Goal: Task Accomplishment & Management: Use online tool/utility

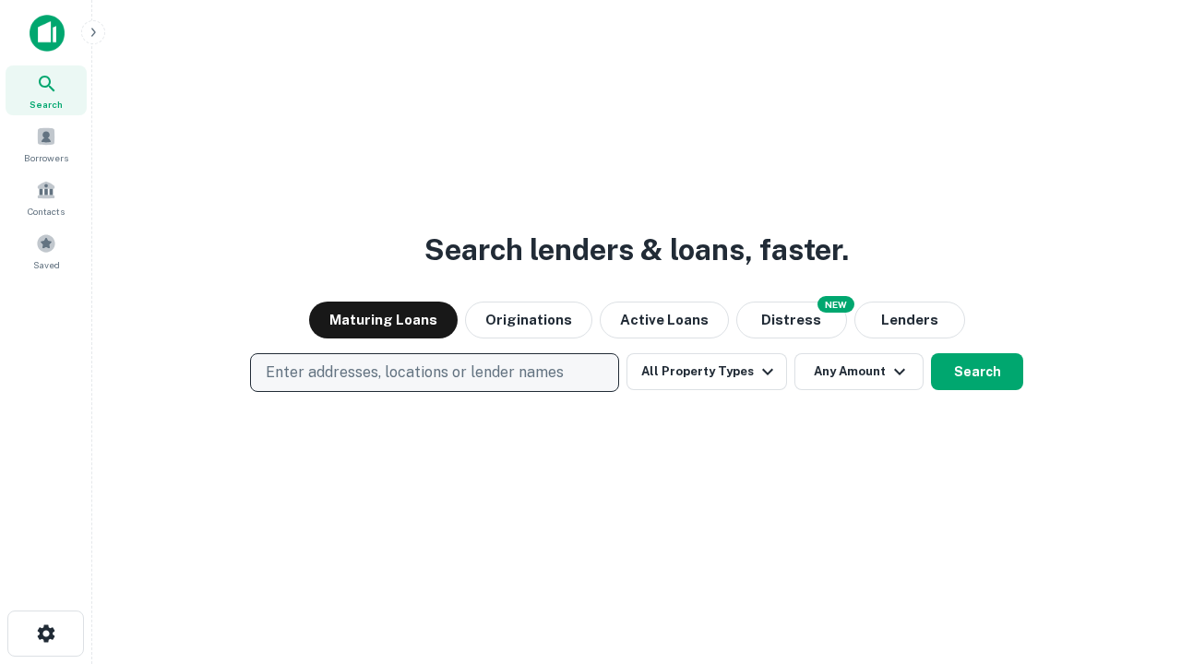
click at [434, 373] on p "Enter addresses, locations or lender names" at bounding box center [415, 373] width 298 height 22
type input "**********"
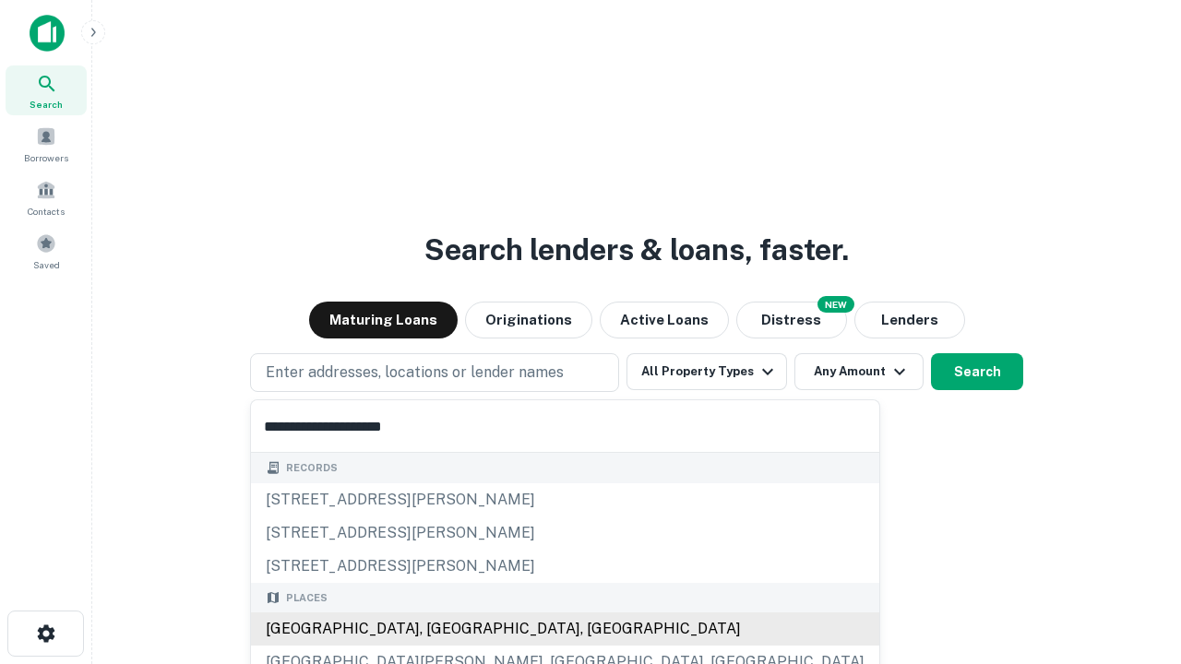
click at [441, 629] on div "Santa Monica, CA, USA" at bounding box center [565, 629] width 628 height 33
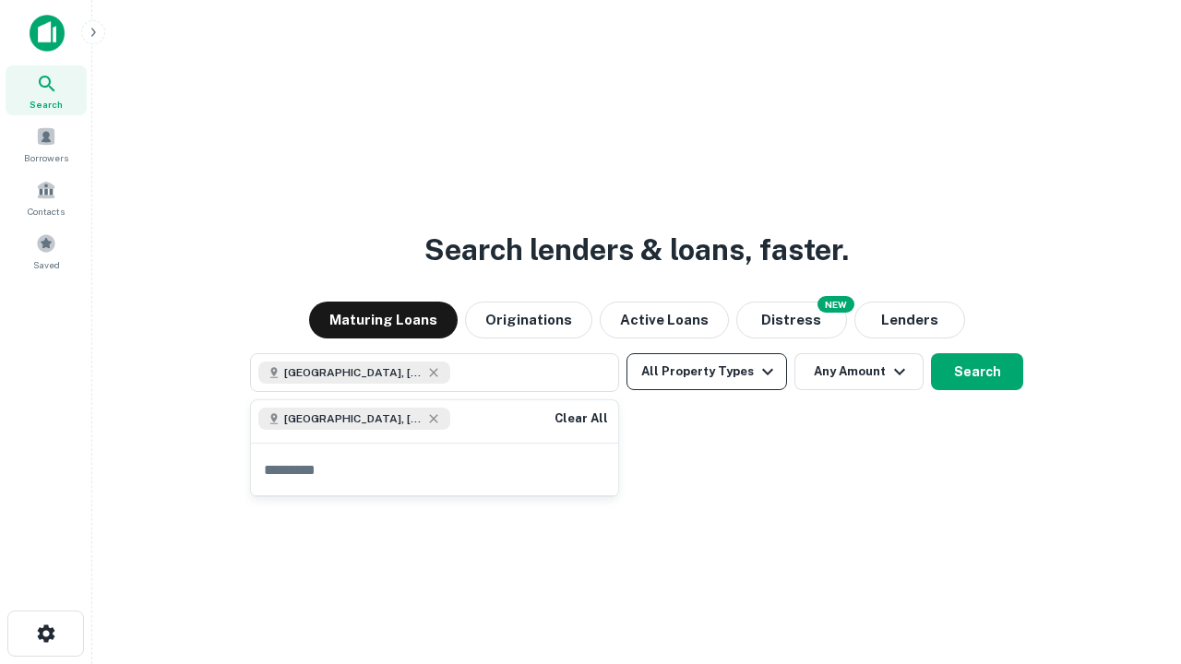
click at [707, 372] on button "All Property Types" at bounding box center [707, 371] width 161 height 37
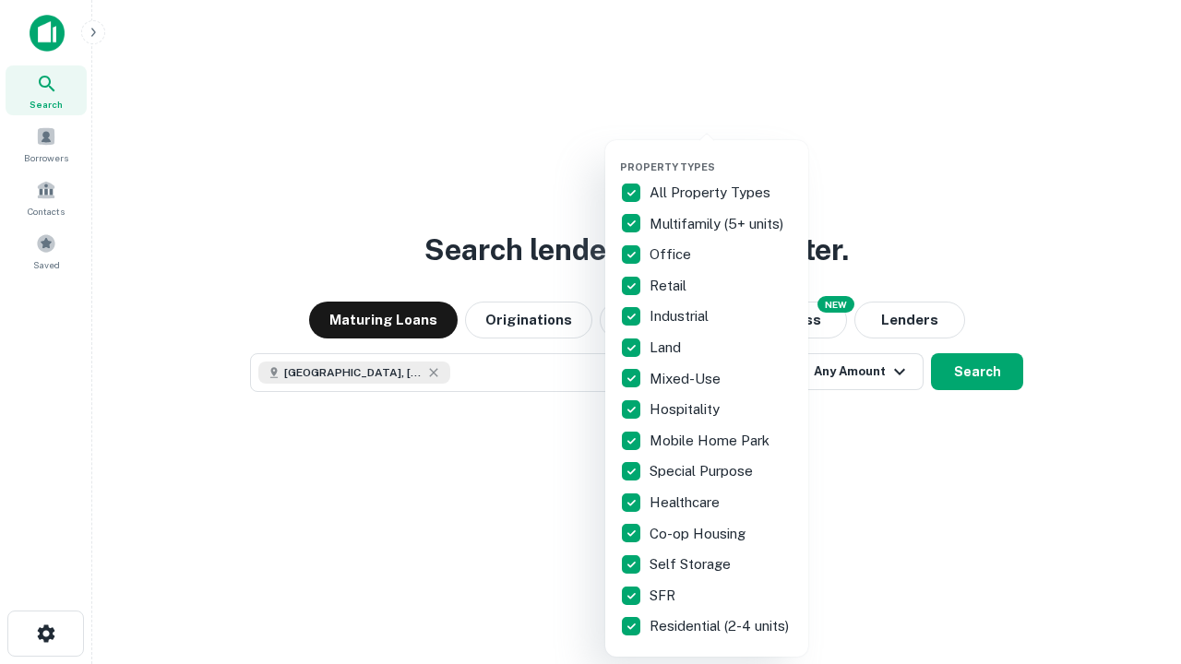
click at [722, 155] on button "button" at bounding box center [721, 155] width 203 height 1
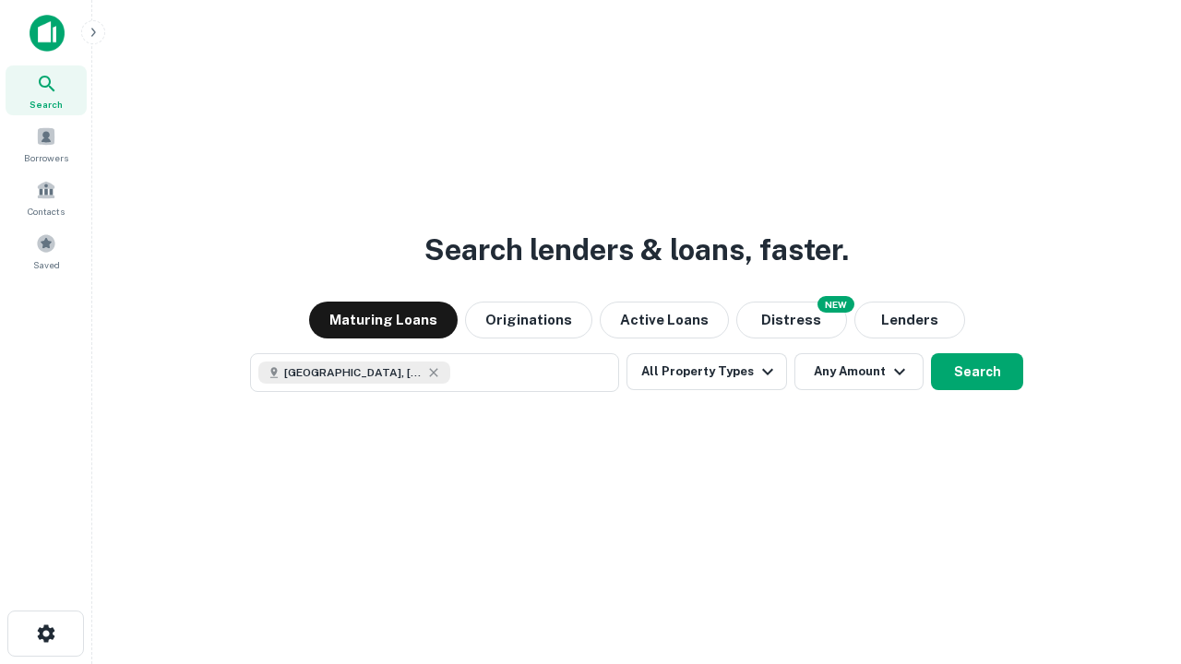
scroll to position [30, 0]
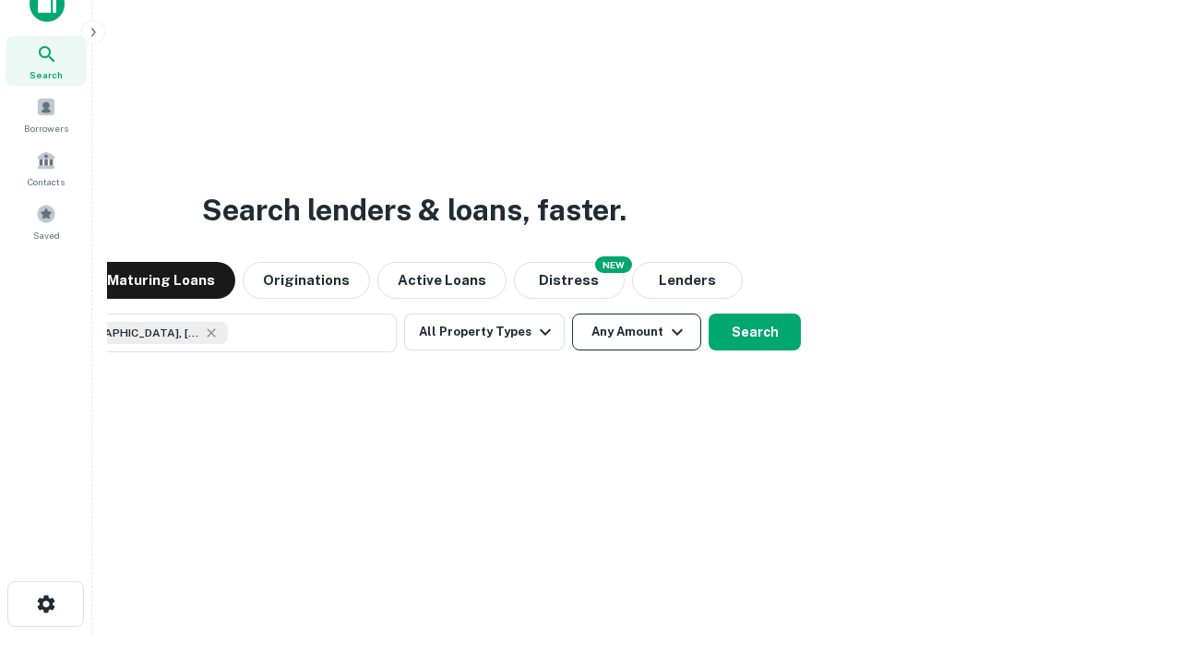
click at [572, 314] on button "Any Amount" at bounding box center [636, 332] width 129 height 37
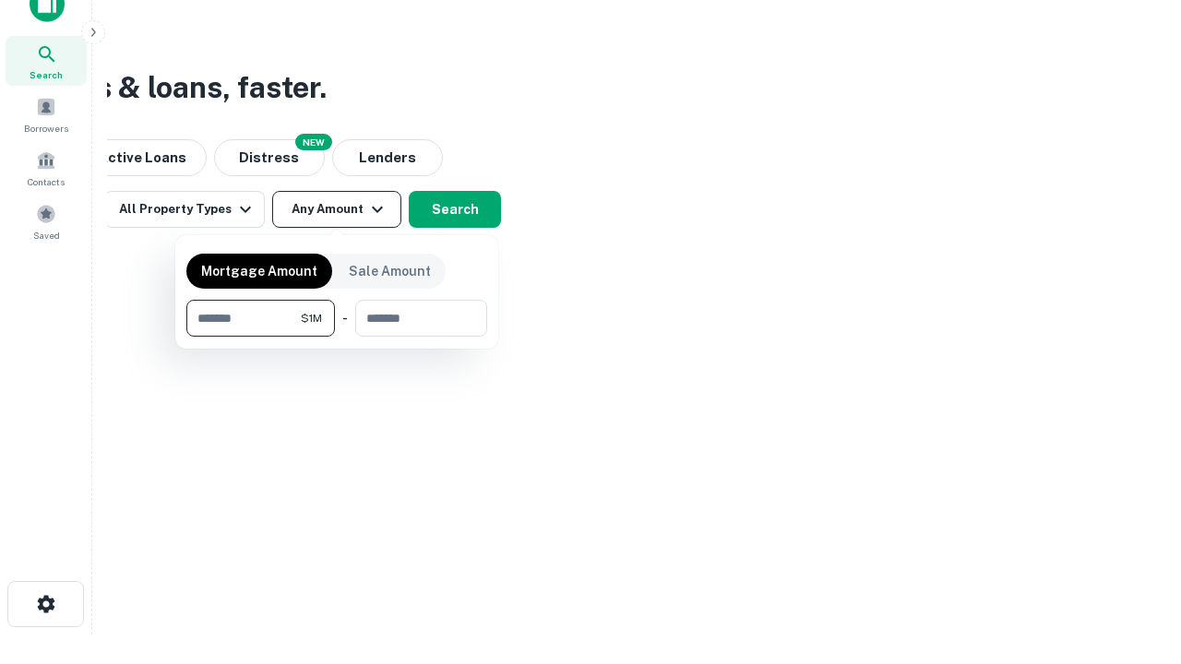
type input "*******"
click at [337, 337] on button "button" at bounding box center [336, 337] width 301 height 1
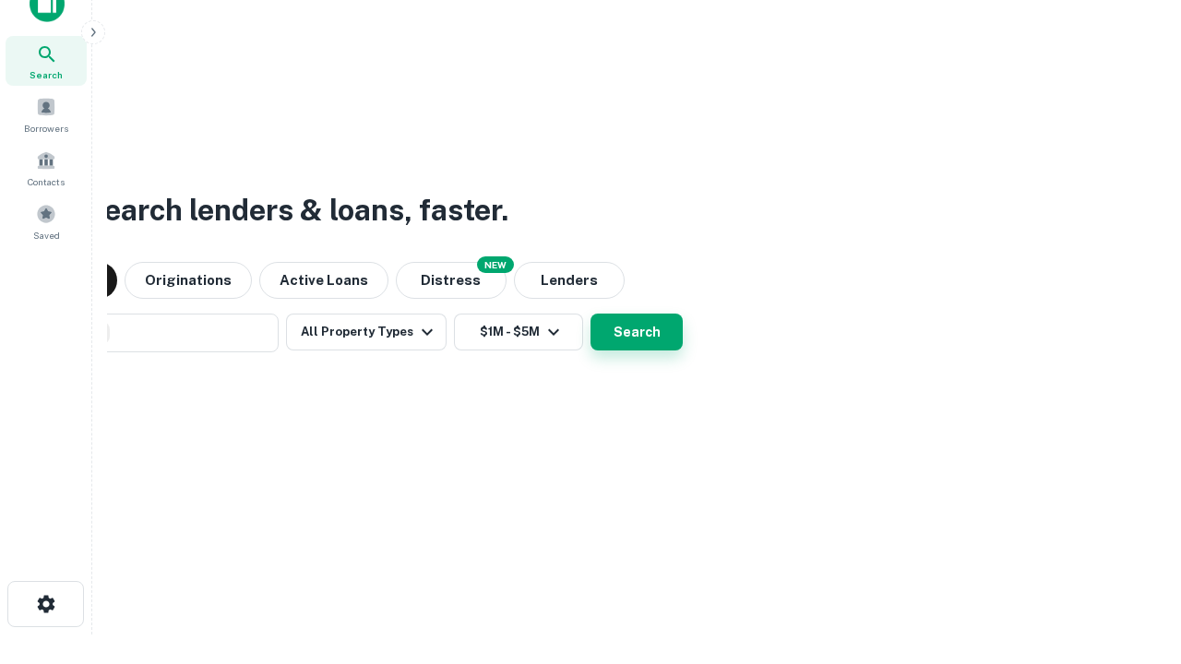
click at [591, 314] on button "Search" at bounding box center [637, 332] width 92 height 37
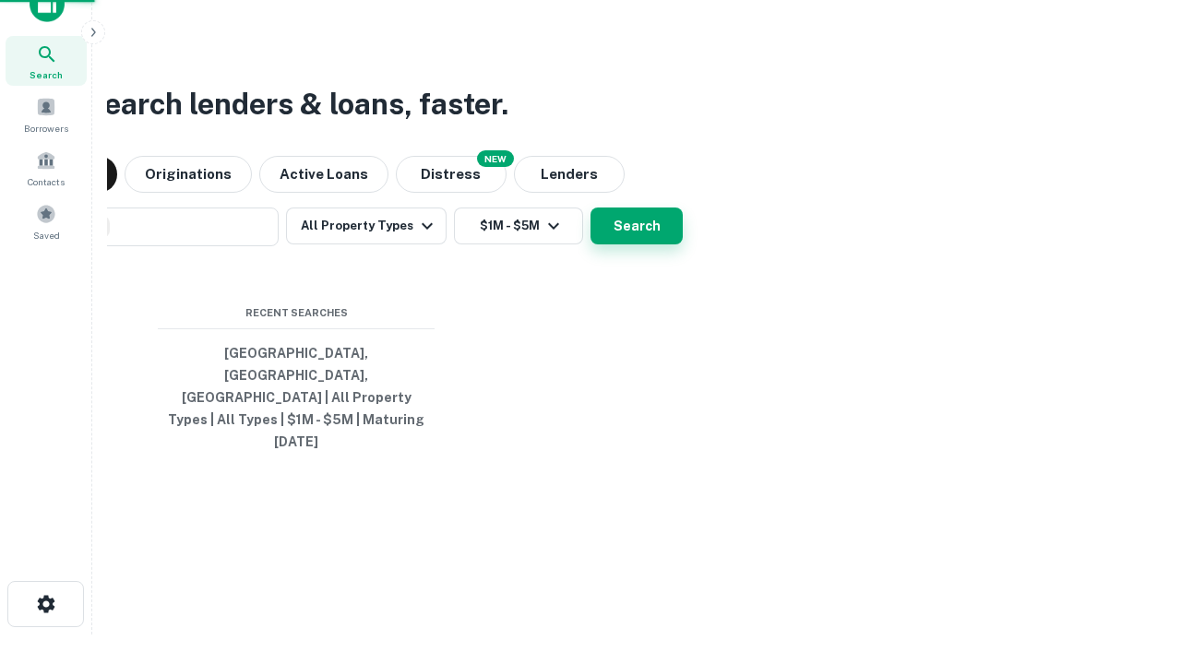
scroll to position [49, 522]
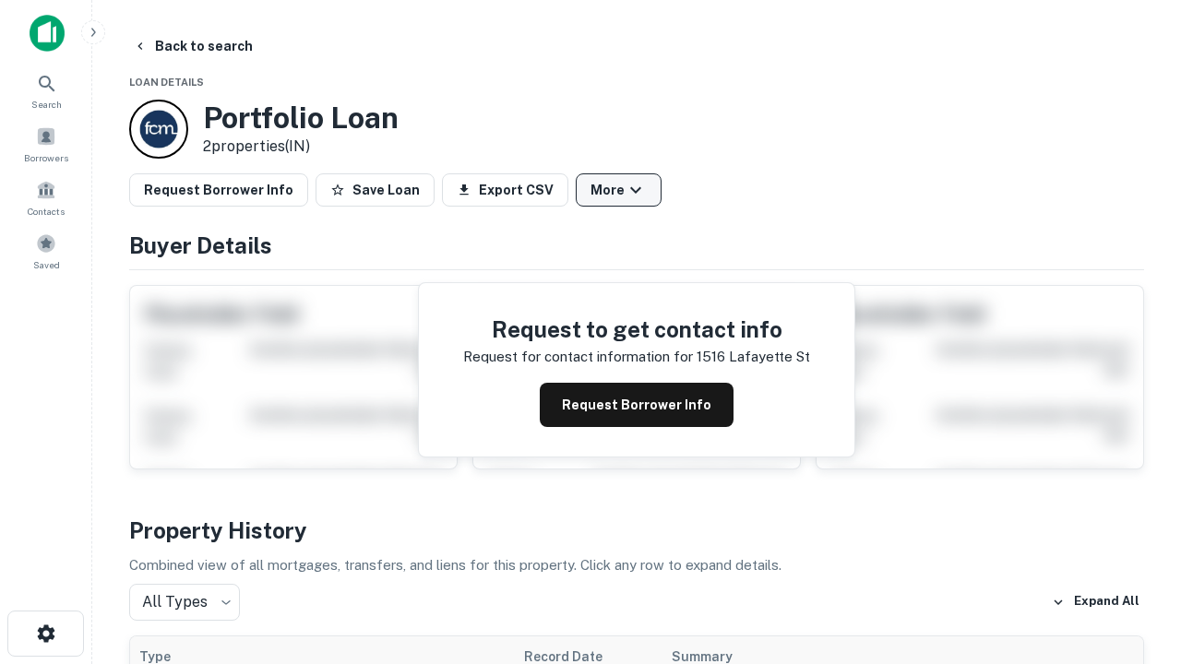
click at [618, 190] on button "More" at bounding box center [619, 189] width 86 height 33
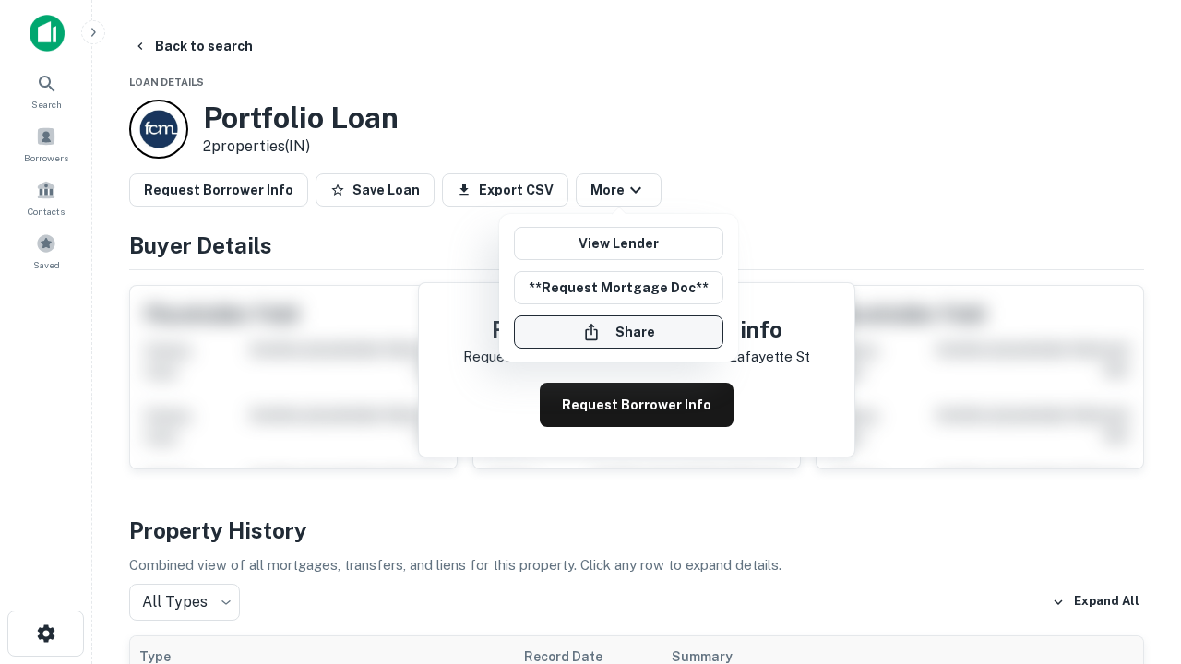
click at [618, 332] on button "Share" at bounding box center [618, 332] width 209 height 33
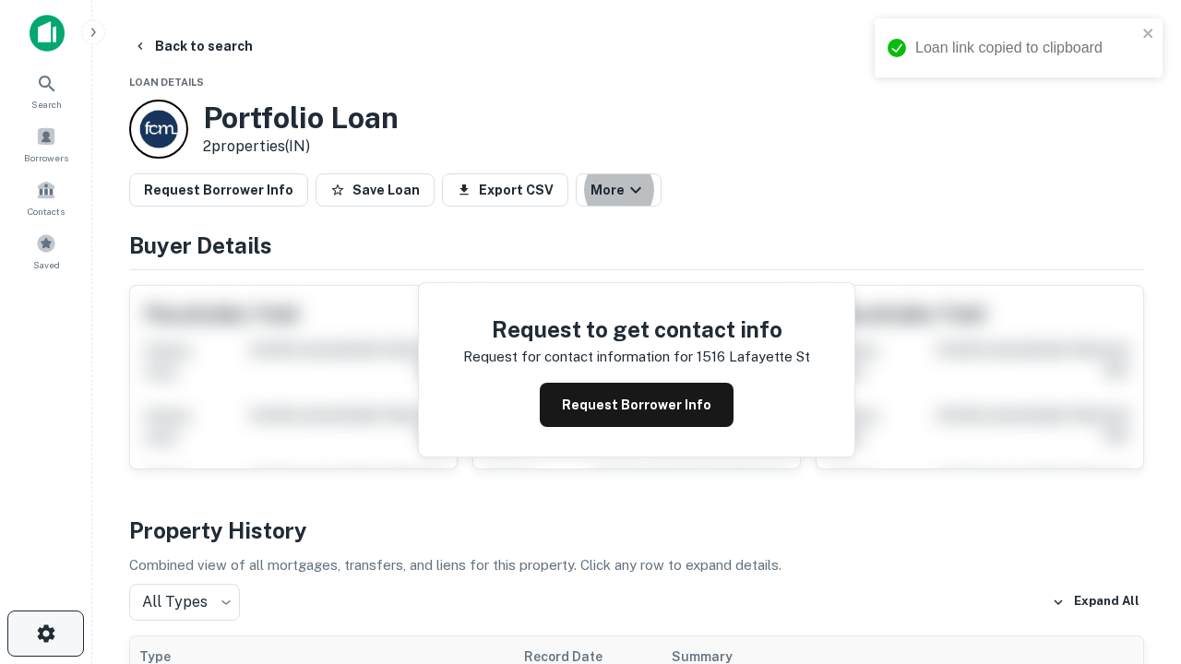
click at [45, 634] on icon "button" at bounding box center [46, 634] width 22 height 22
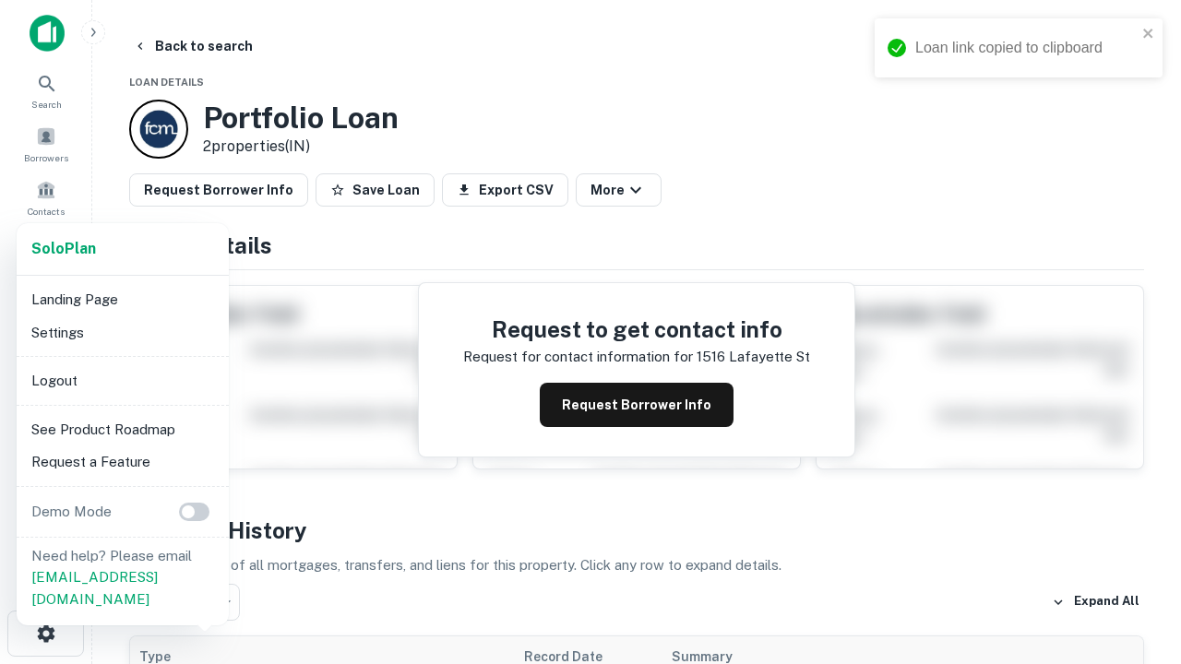
click at [122, 380] on li "Logout" at bounding box center [122, 380] width 197 height 33
